Goal: Navigation & Orientation: Find specific page/section

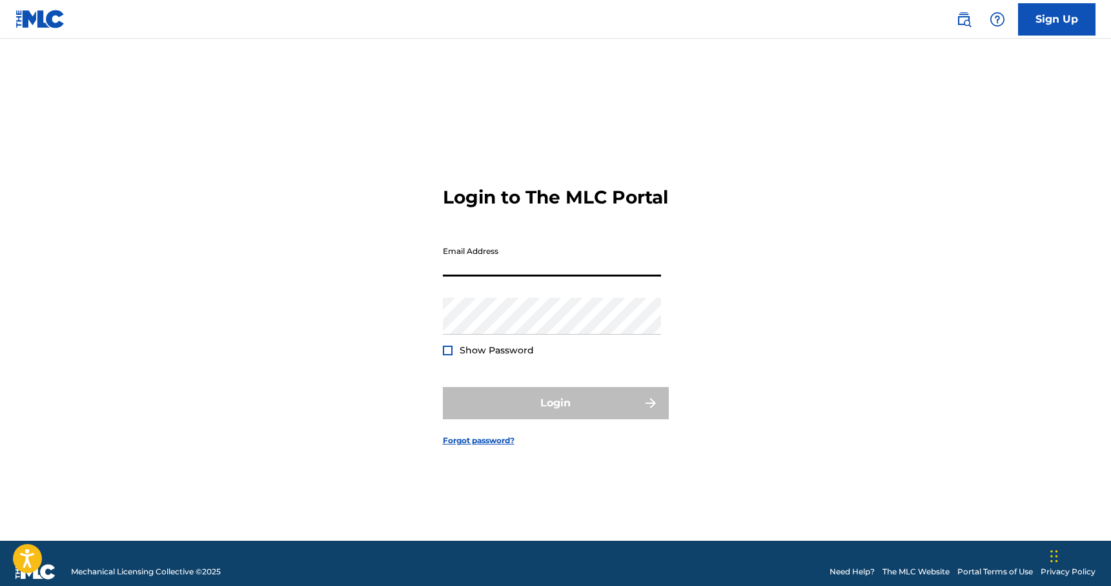
click at [517, 276] on input "Email Address" at bounding box center [552, 258] width 218 height 37
type input "[EMAIL_ADDRESS][DOMAIN_NAME]"
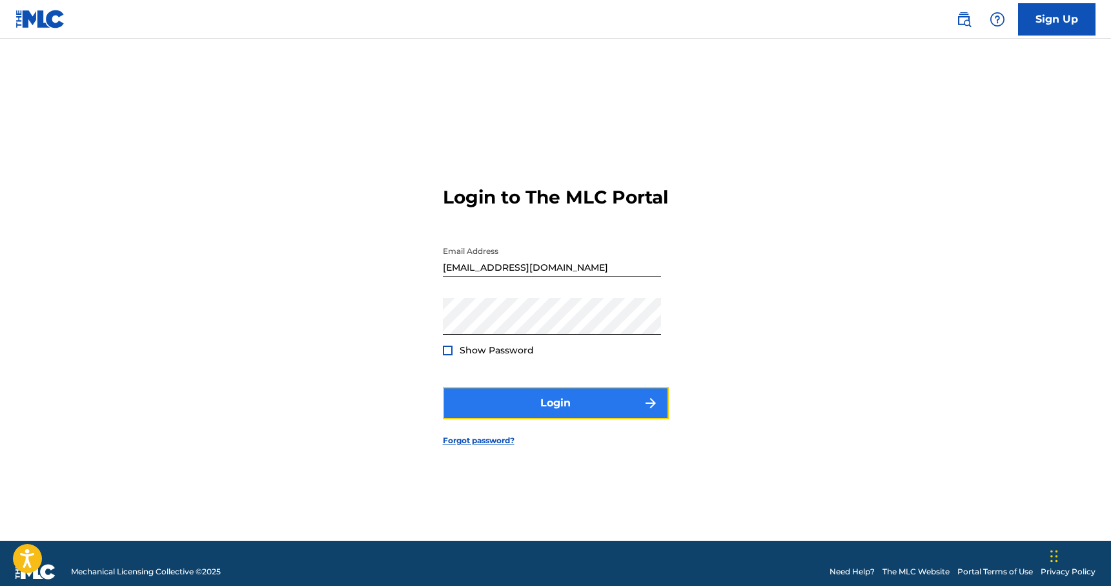
click at [564, 419] on button "Login" at bounding box center [556, 403] width 226 height 32
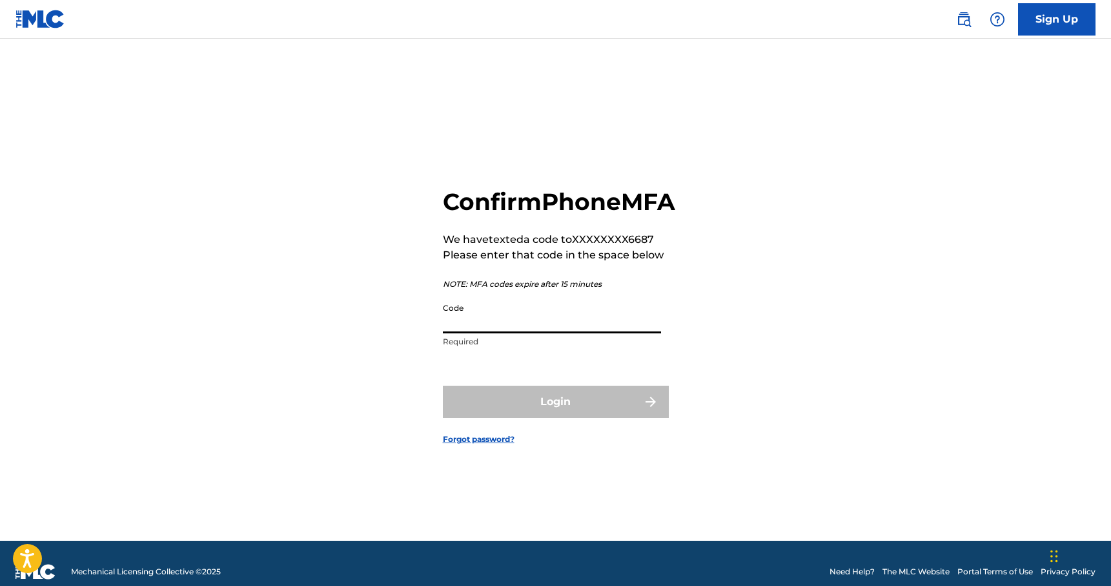
click at [519, 333] on input "Code" at bounding box center [552, 314] width 218 height 37
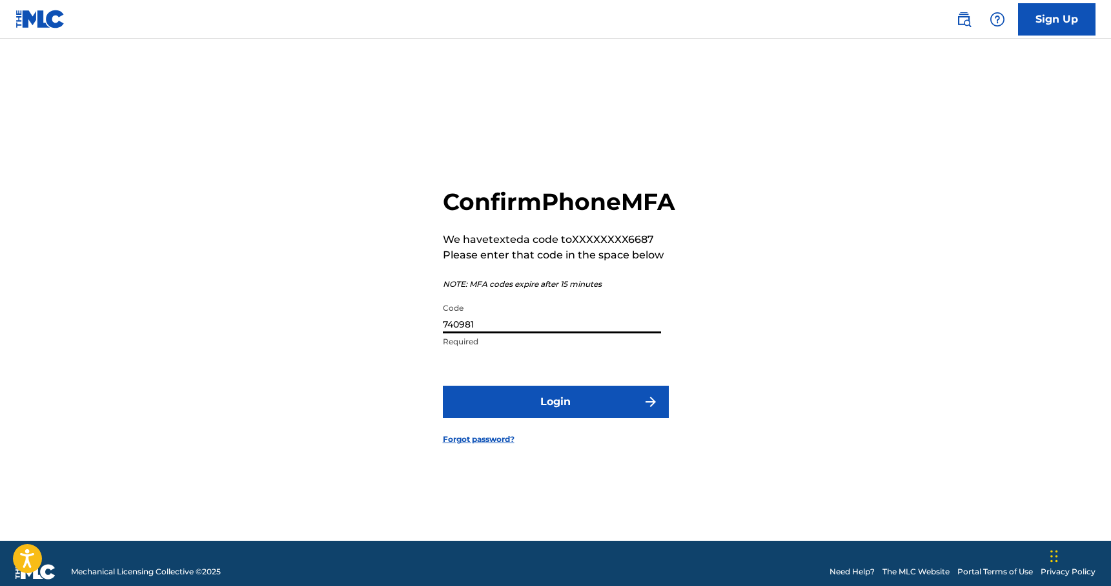
type input "740981"
click at [443, 385] on button "Login" at bounding box center [556, 401] width 226 height 32
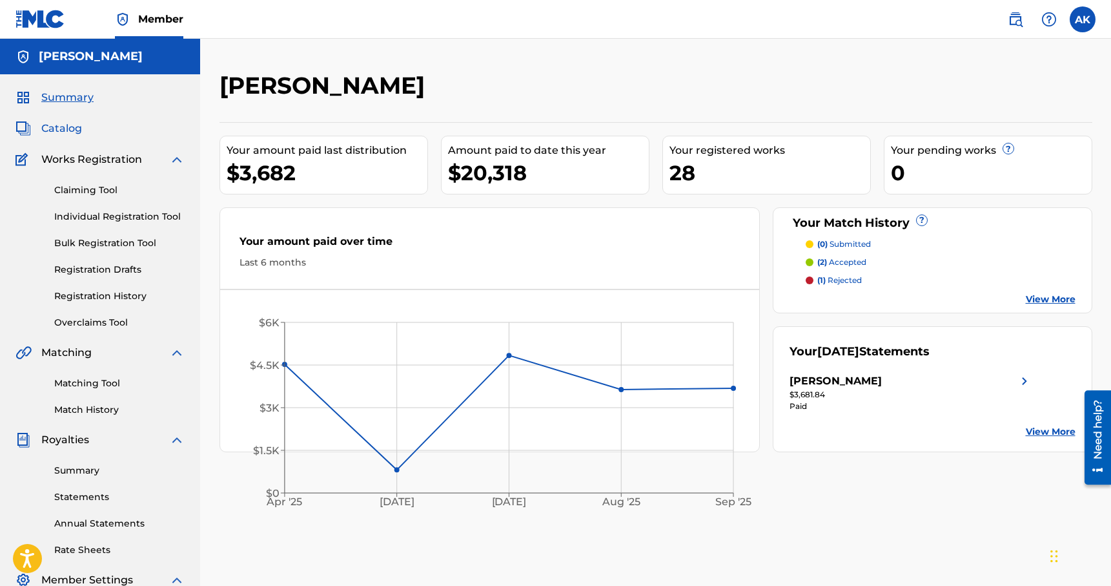
click at [68, 124] on span "Catalog" at bounding box center [61, 128] width 41 height 15
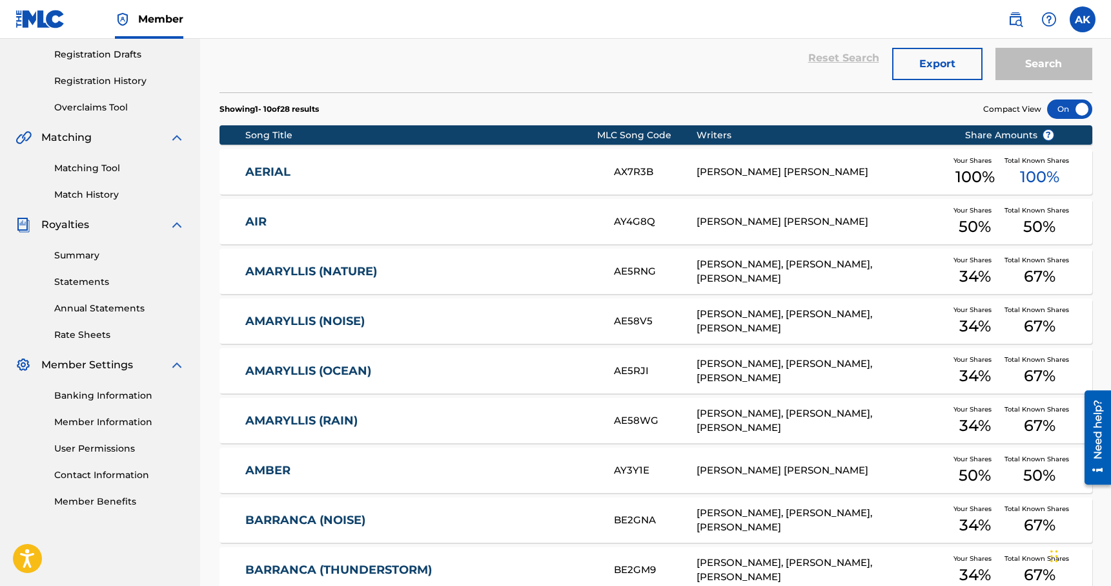
scroll to position [400, 0]
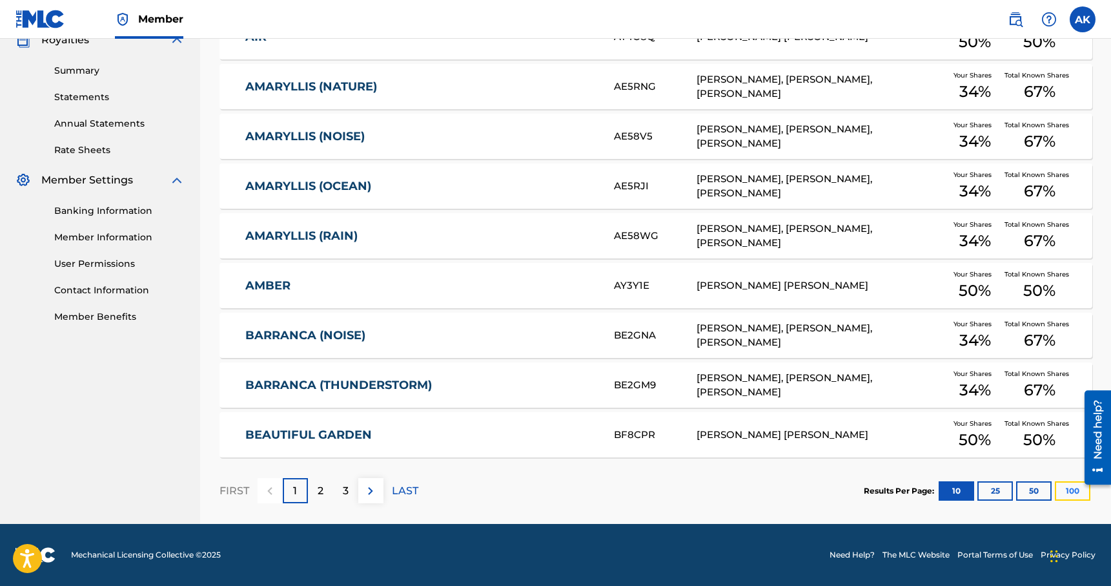
click at [1068, 489] on button "100" at bounding box center [1073, 490] width 36 height 19
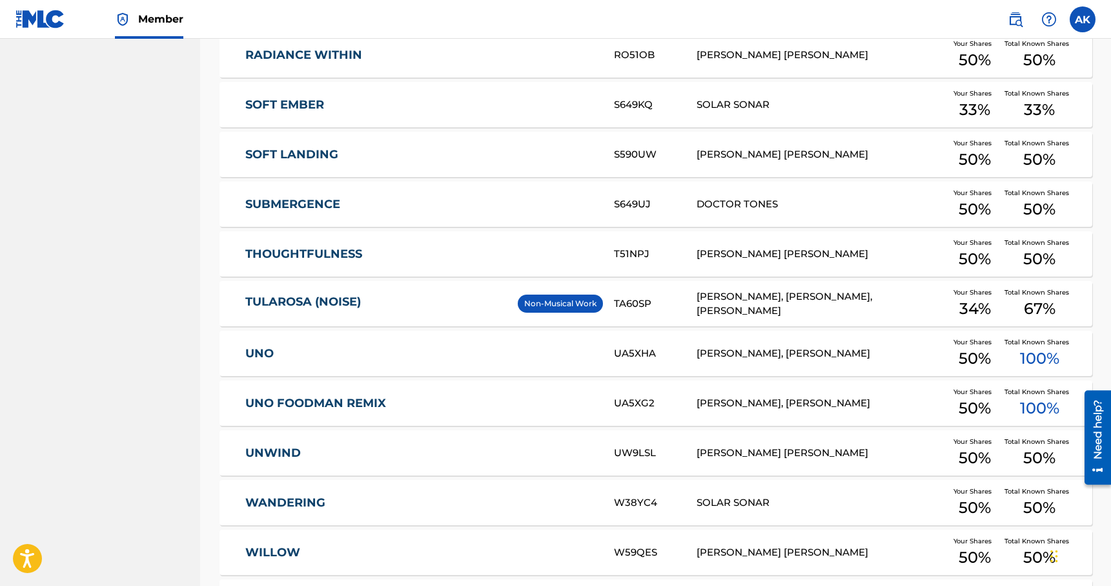
scroll to position [1122, 0]
